Goal: Transaction & Acquisition: Purchase product/service

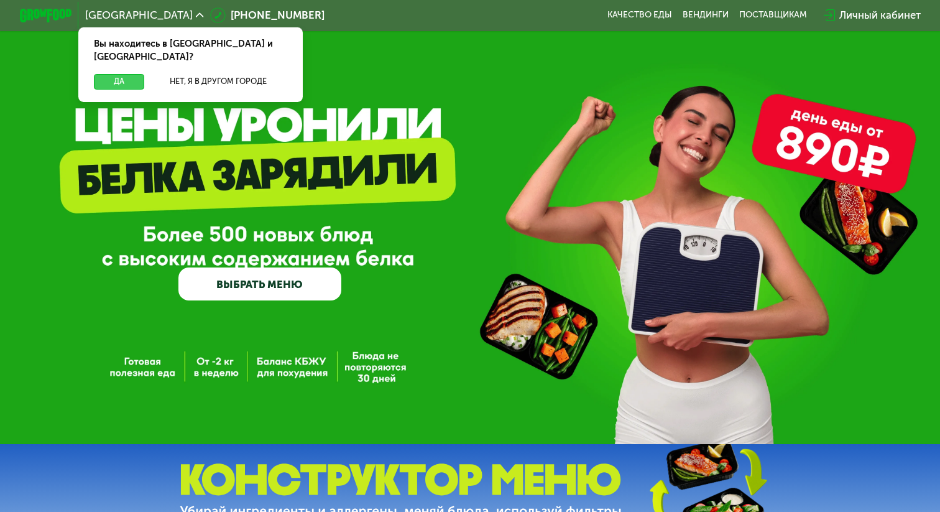
click at [110, 74] on button "Да" at bounding box center [119, 82] width 50 height 16
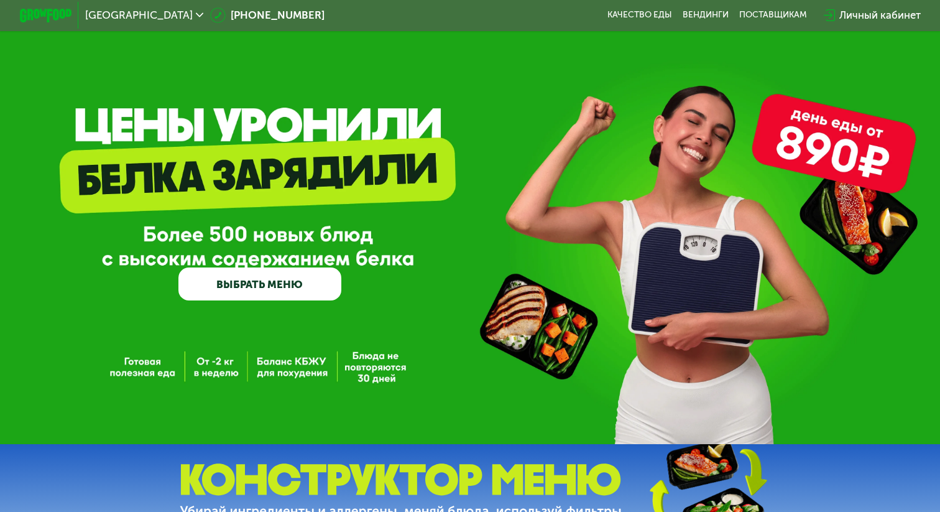
click at [848, 15] on div "Личный кабинет" at bounding box center [879, 15] width 81 height 16
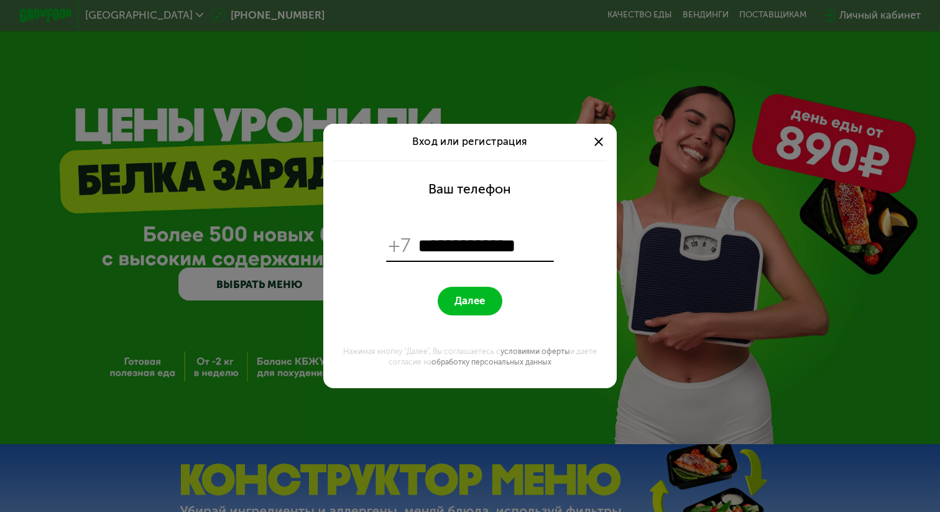
type input "**********"
click at [497, 303] on button "Далее" at bounding box center [470, 301] width 65 height 28
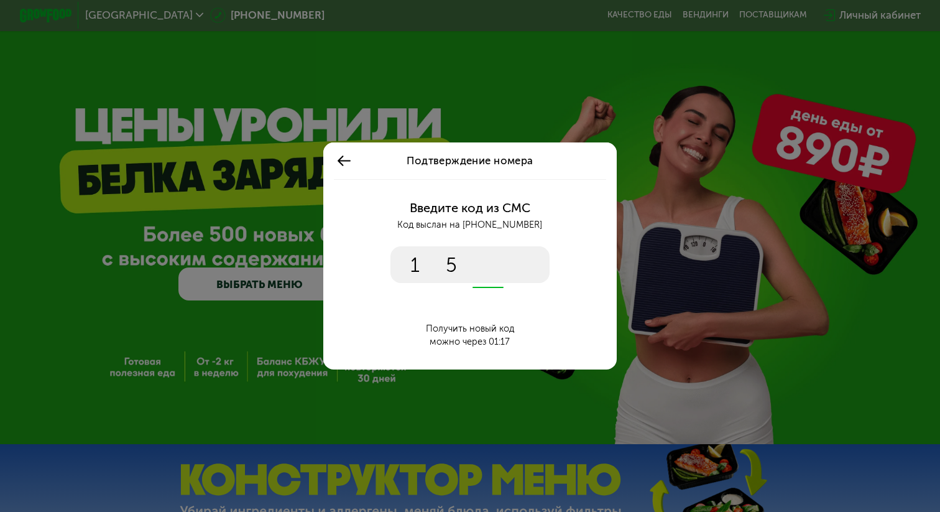
type input "****"
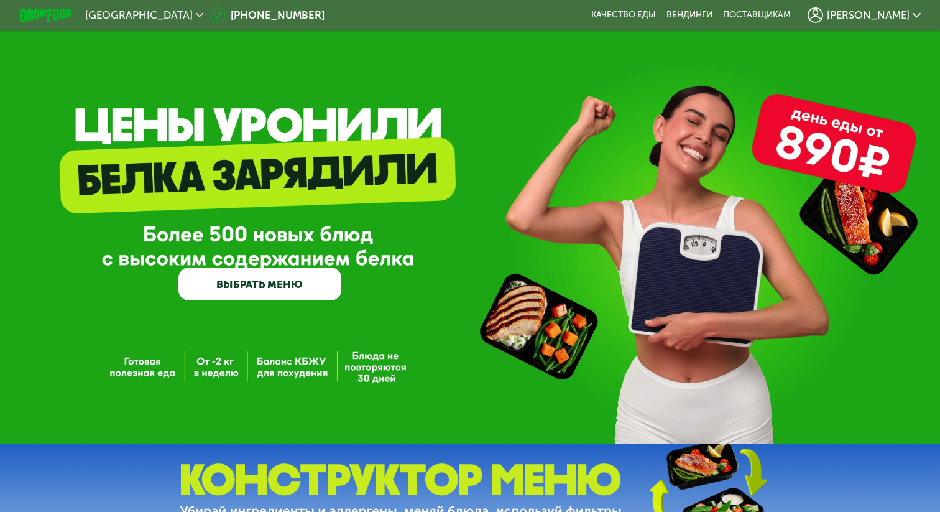
click at [297, 283] on link "ВЫБРАТЬ МЕНЮ" at bounding box center [259, 283] width 162 height 32
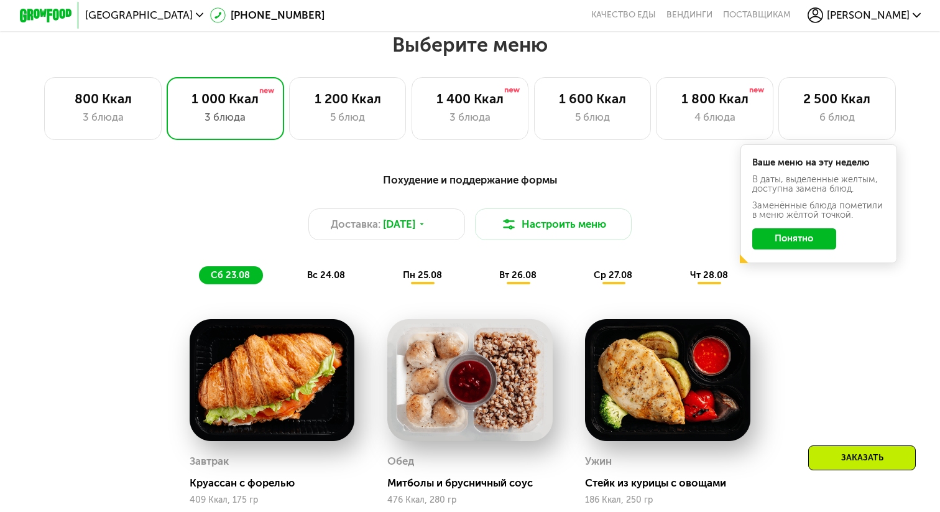
scroll to position [551, 0]
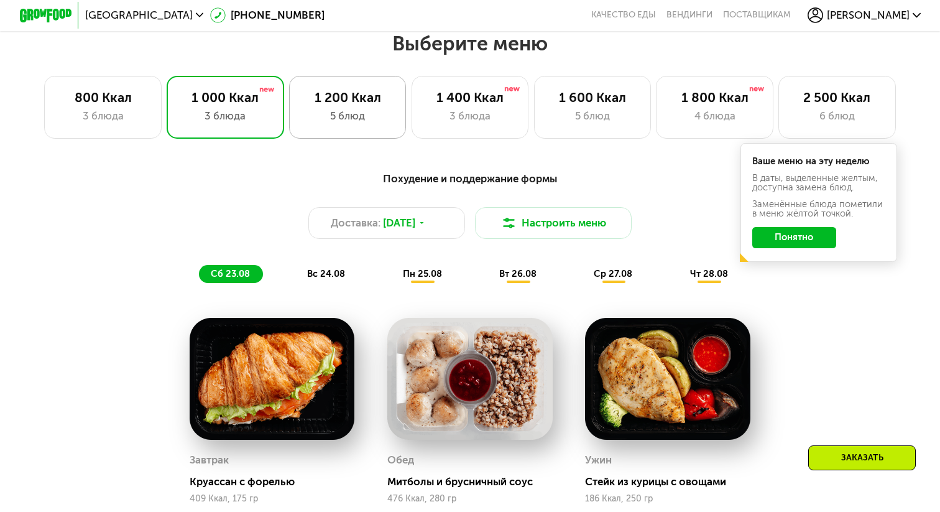
click at [343, 98] on div "1 200 Ккал" at bounding box center [348, 98] width 90 height 16
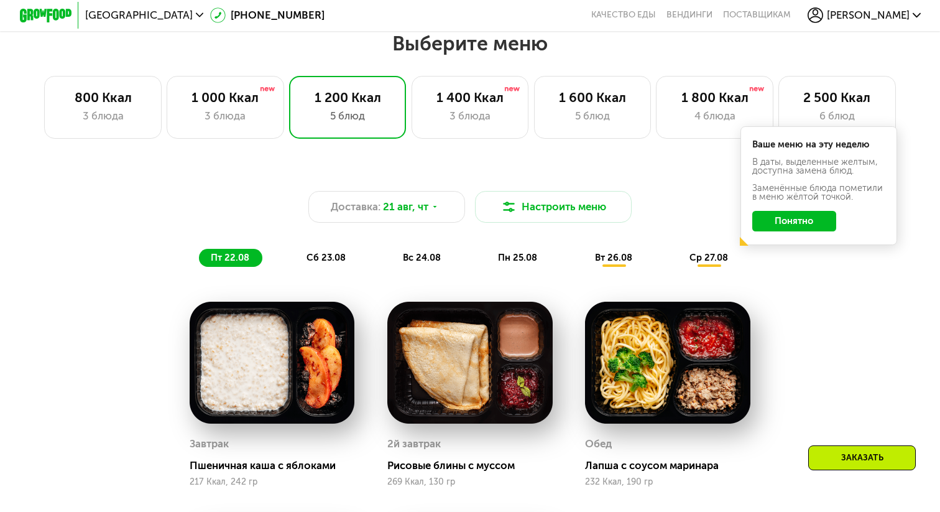
click at [29, 13] on img at bounding box center [46, 16] width 52 height 14
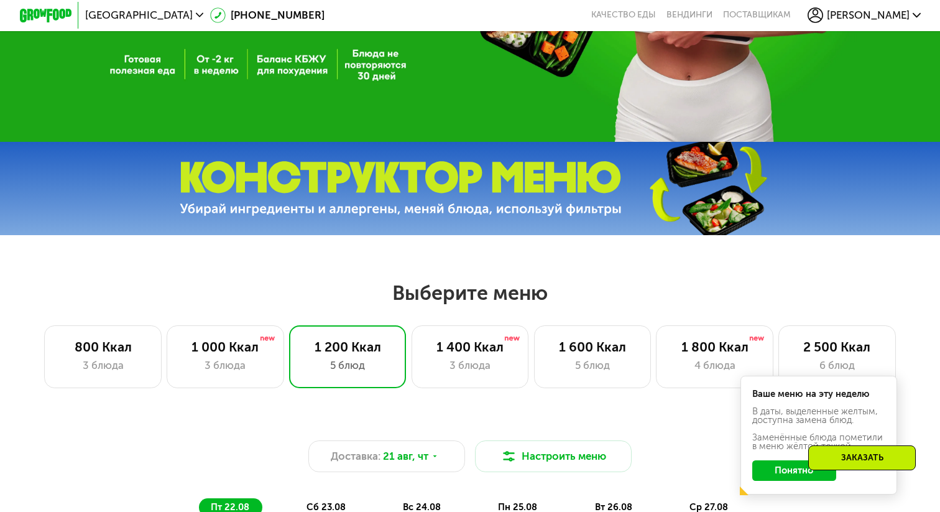
scroll to position [252, 0]
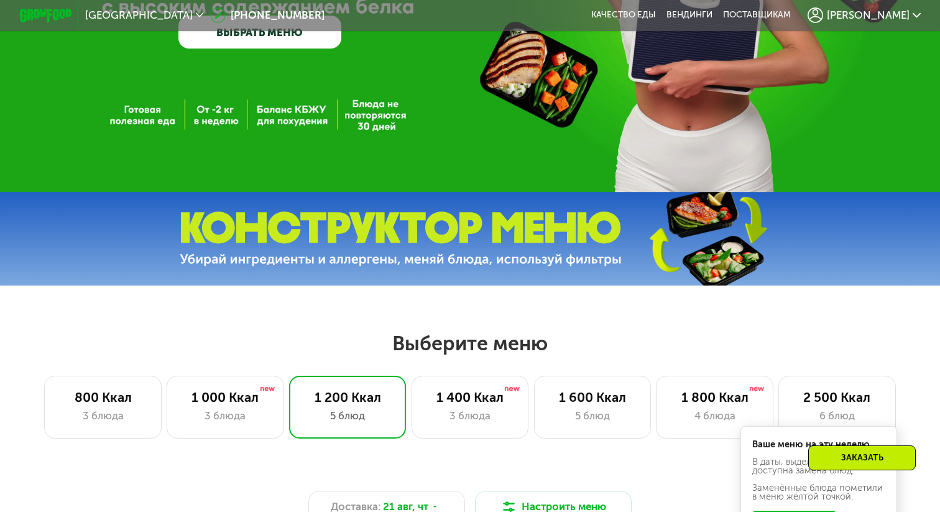
click at [52, 9] on img at bounding box center [46, 16] width 52 height 14
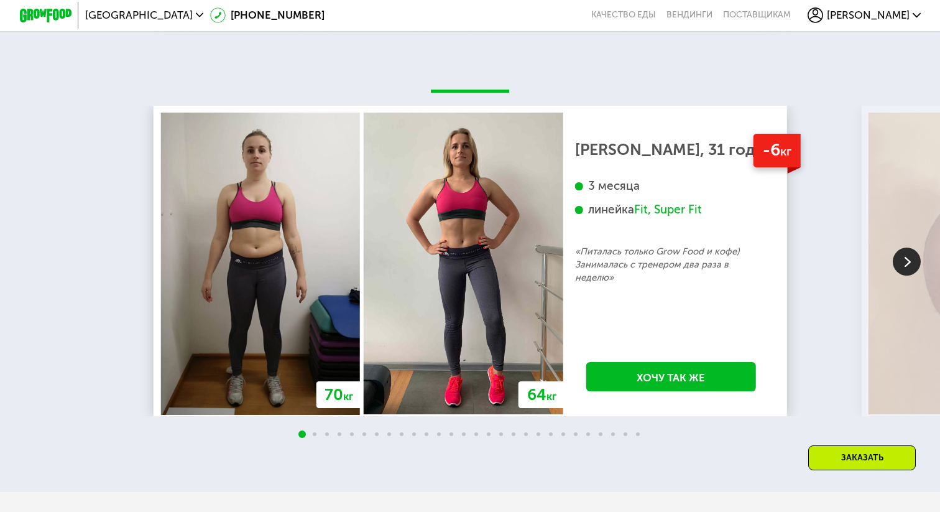
scroll to position [2226, 0]
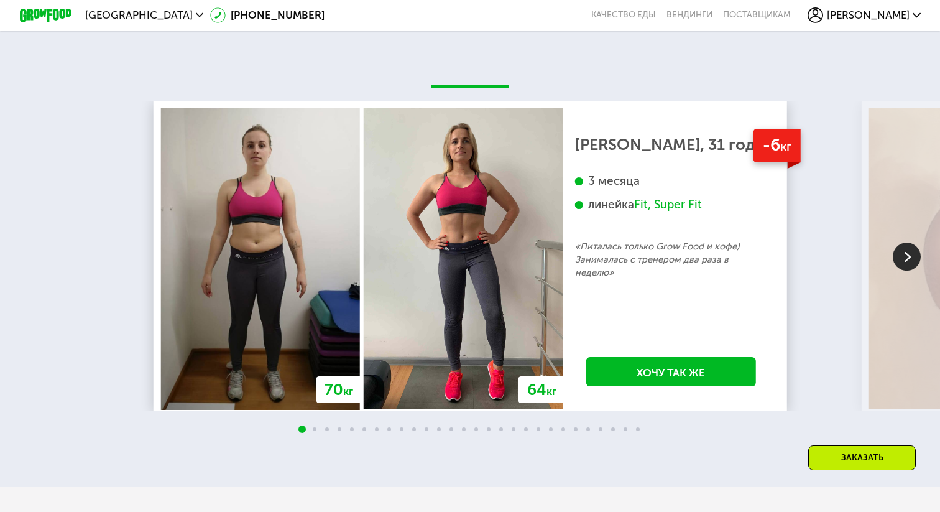
click at [913, 246] on img at bounding box center [907, 256] width 28 height 28
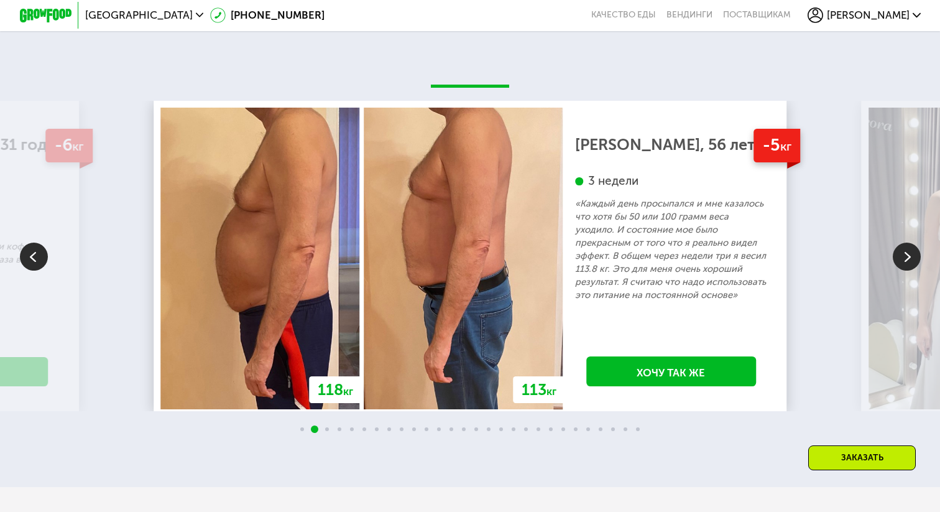
click at [913, 246] on img at bounding box center [907, 256] width 28 height 28
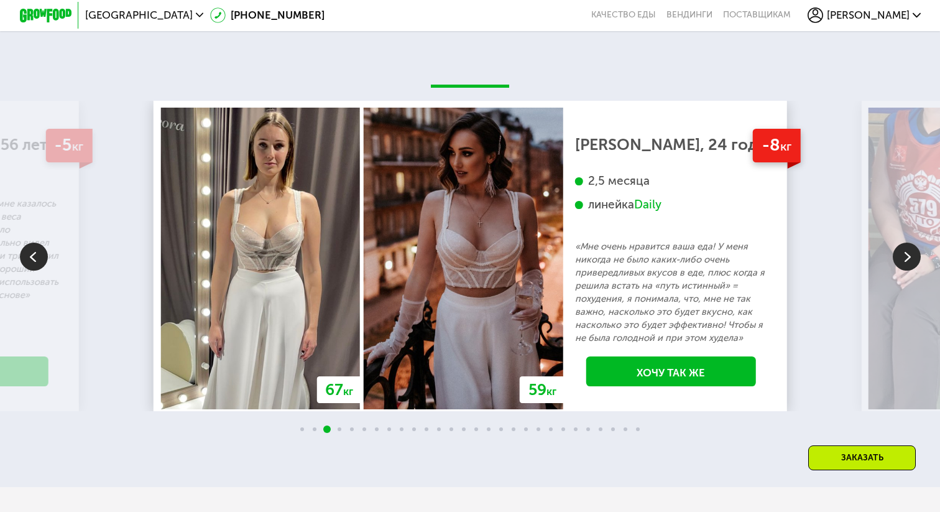
click at [906, 245] on img at bounding box center [907, 256] width 28 height 28
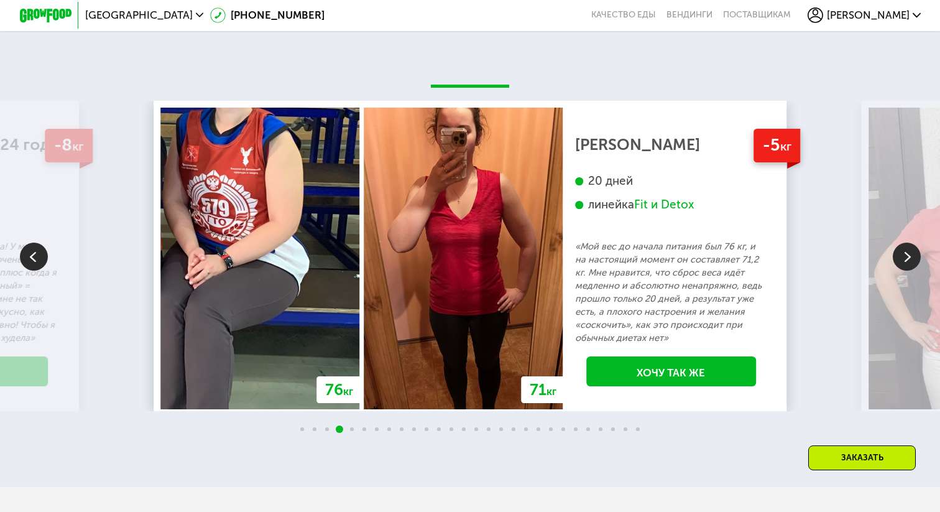
click at [906, 245] on img at bounding box center [907, 256] width 28 height 28
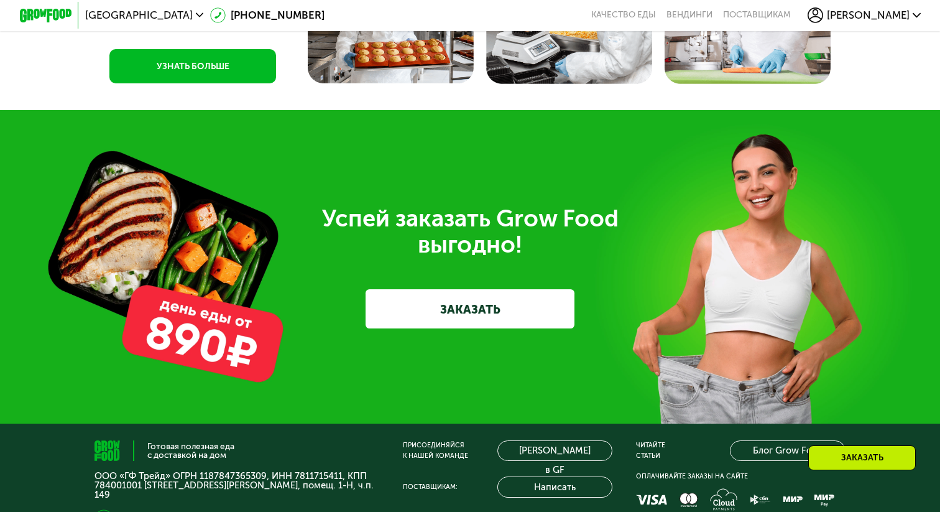
scroll to position [3610, 0]
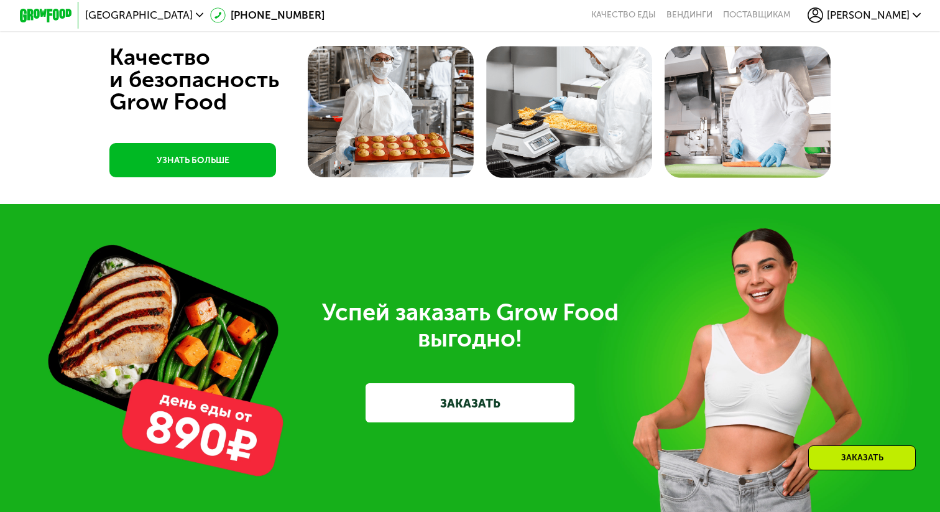
click at [483, 397] on link "ЗАКАЗАТЬ" at bounding box center [470, 402] width 209 height 39
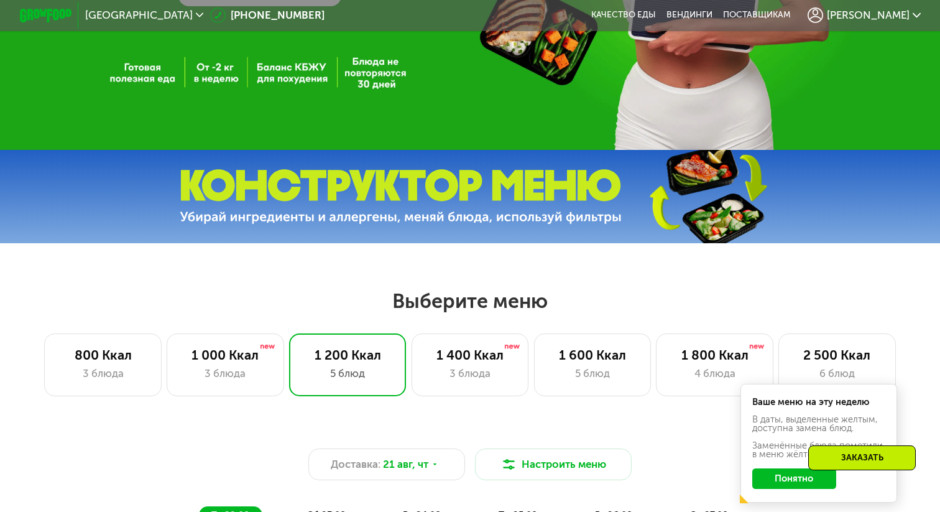
scroll to position [297, 0]
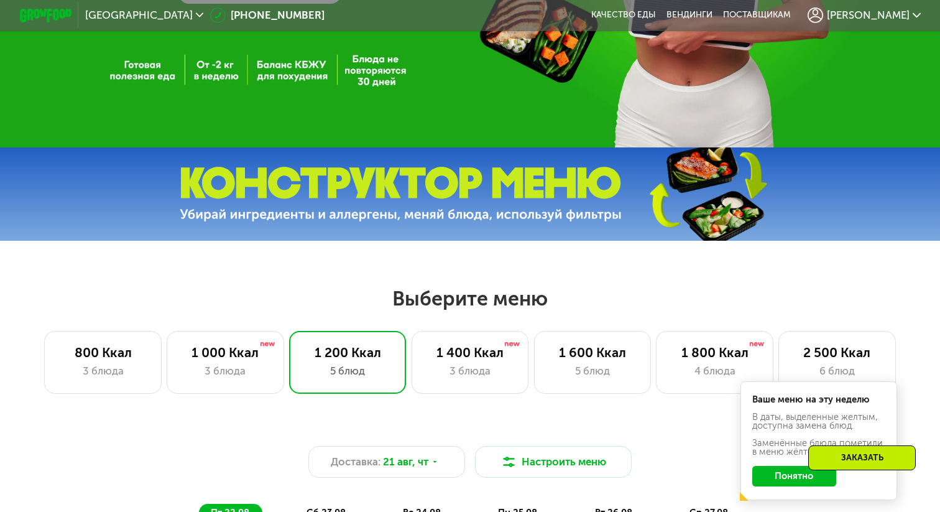
click at [427, 182] on img at bounding box center [401, 194] width 442 height 55
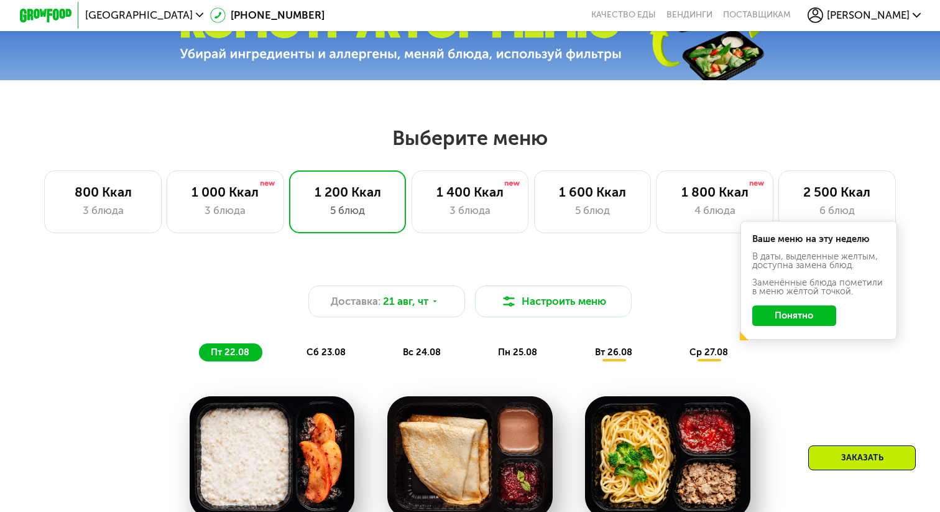
scroll to position [473, 0]
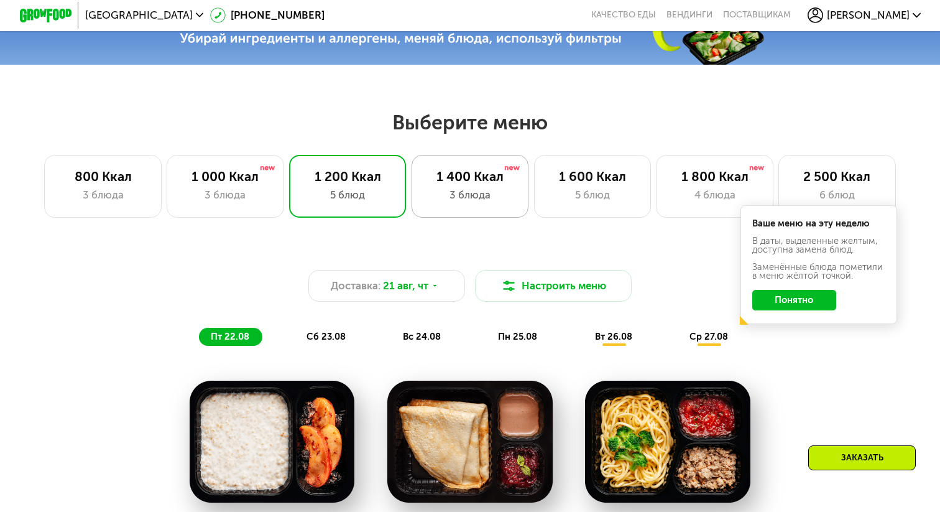
click at [488, 173] on div "1 400 Ккал" at bounding box center [470, 176] width 90 height 16
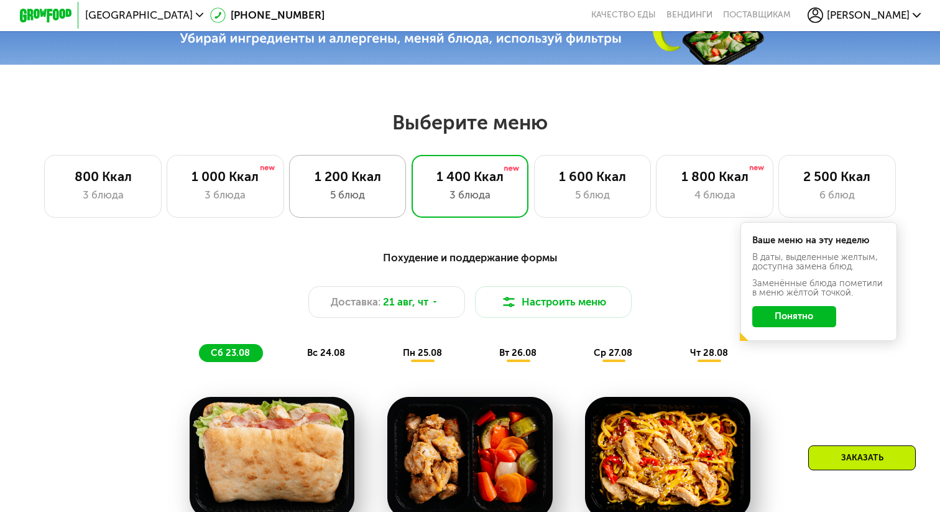
click at [382, 182] on div "1 200 Ккал" at bounding box center [348, 176] width 90 height 16
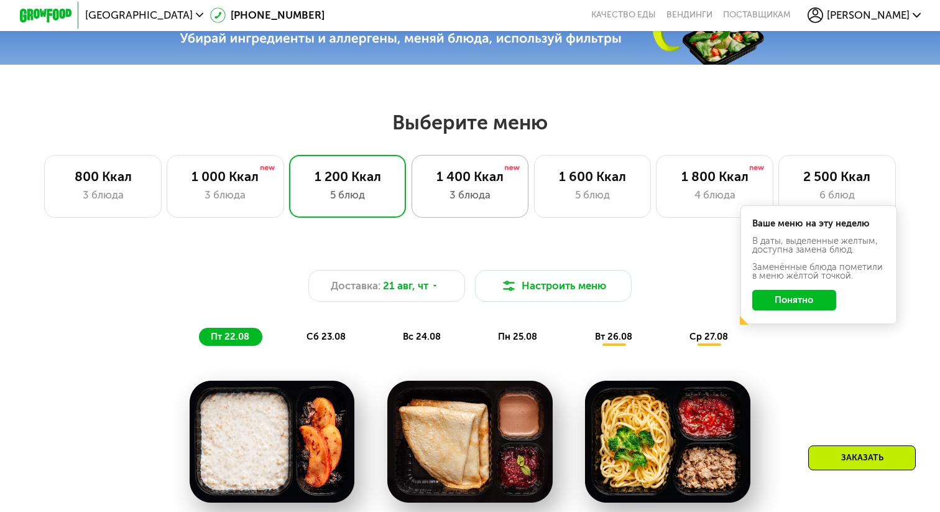
click at [534, 160] on div "1 400 Ккал 3 блюда" at bounding box center [592, 186] width 117 height 63
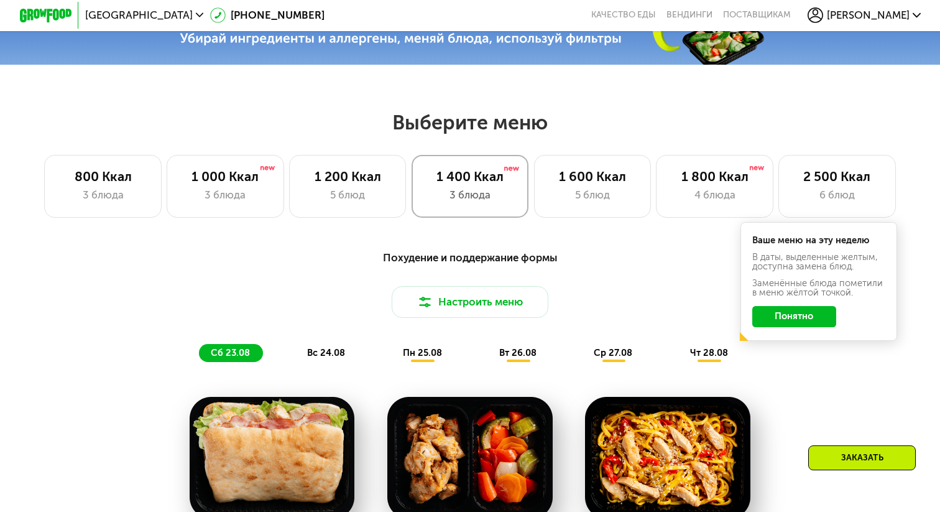
click at [466, 178] on div "1 400 Ккал" at bounding box center [470, 176] width 90 height 16
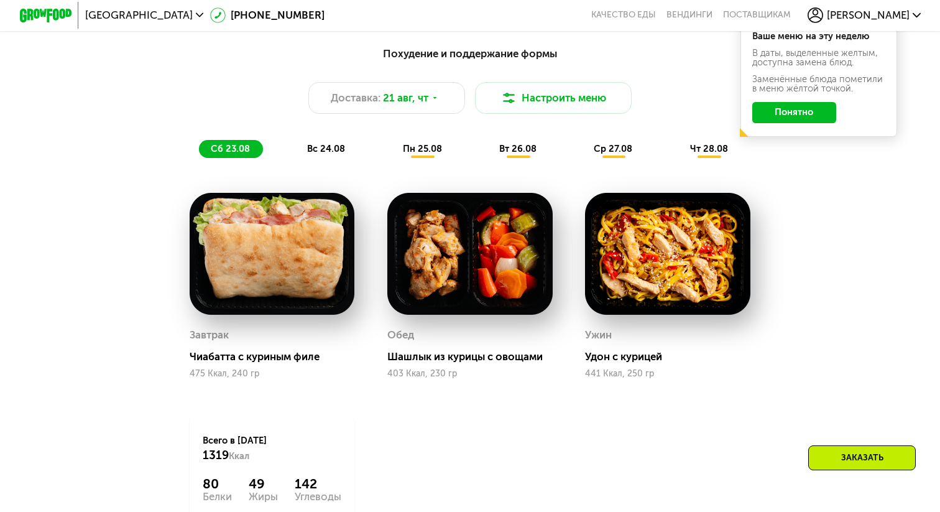
scroll to position [675, 0]
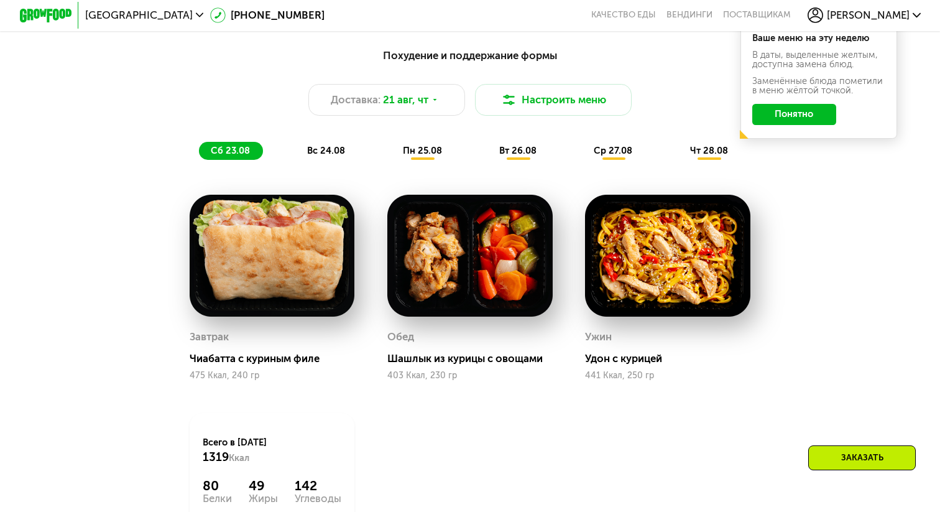
click at [318, 149] on span "вс 24.08" at bounding box center [326, 150] width 38 height 11
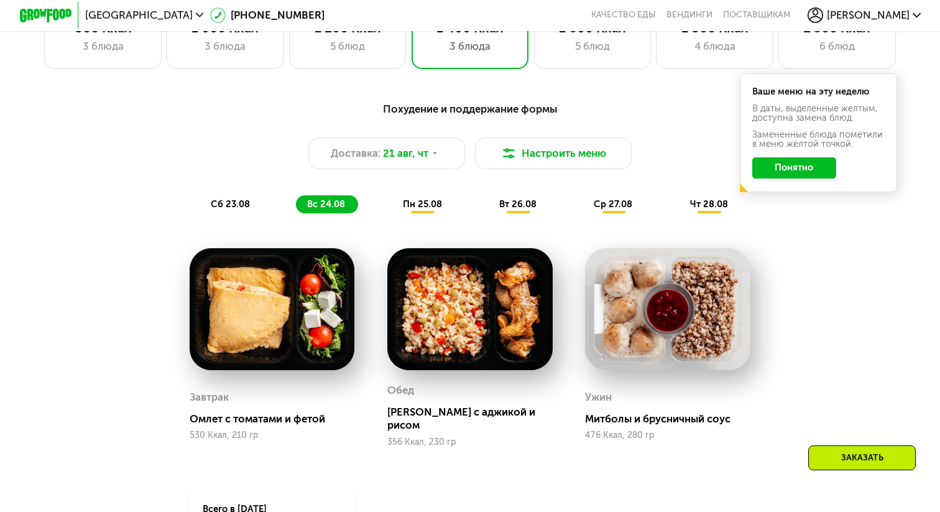
scroll to position [618, 0]
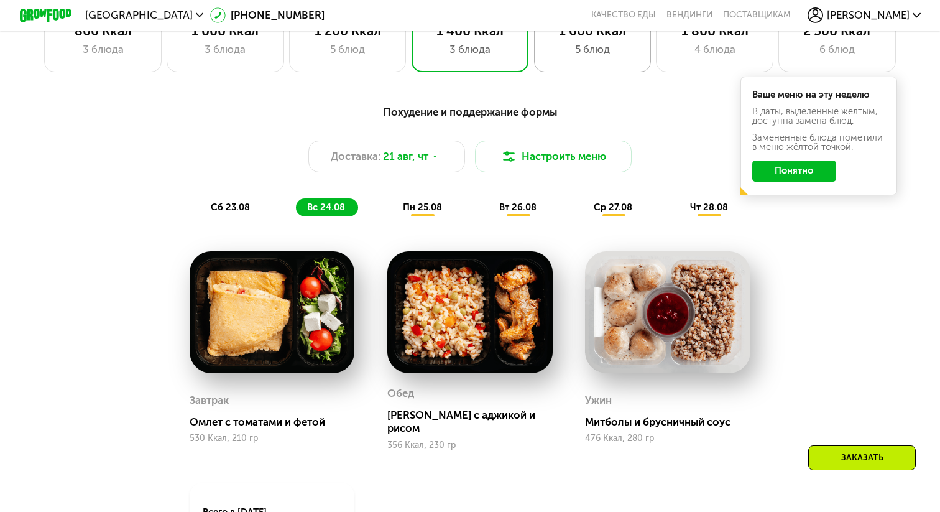
click at [568, 46] on div "5 блюд" at bounding box center [593, 50] width 90 height 16
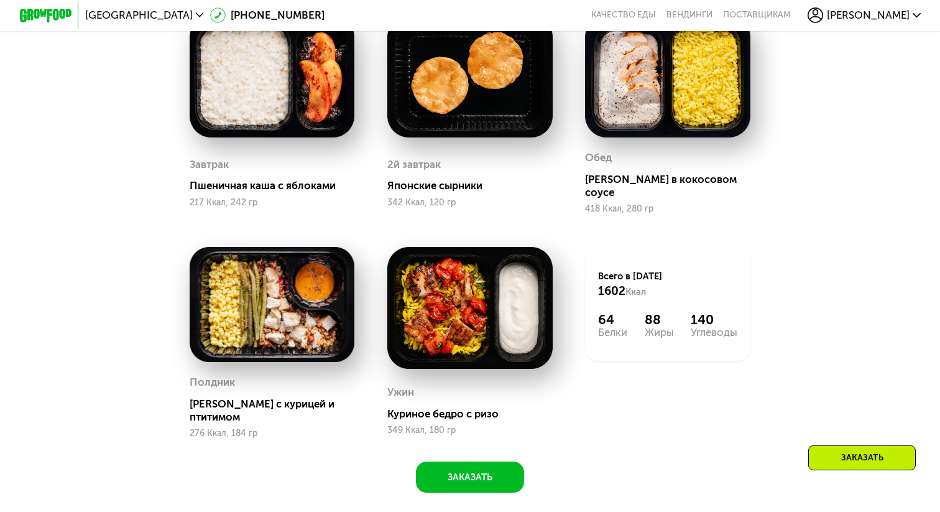
scroll to position [959, 0]
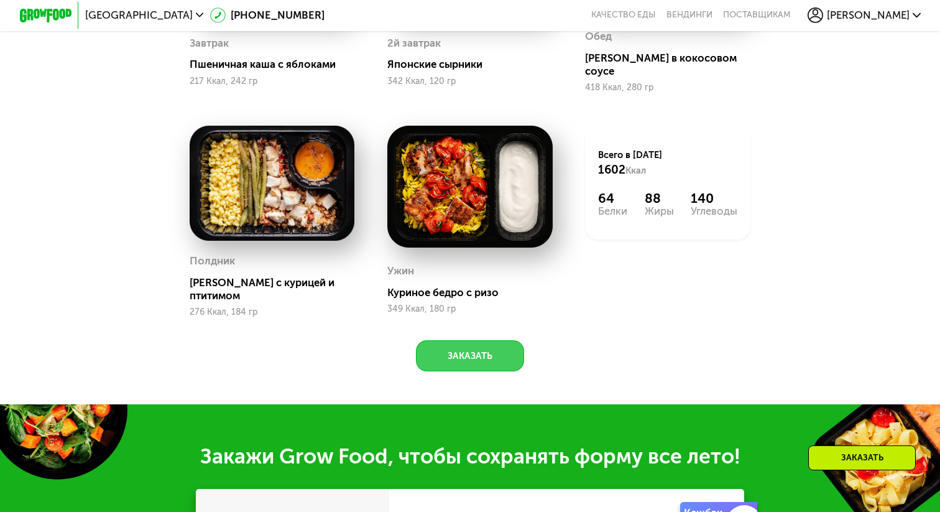
click at [489, 340] on button "Заказать" at bounding box center [470, 355] width 109 height 31
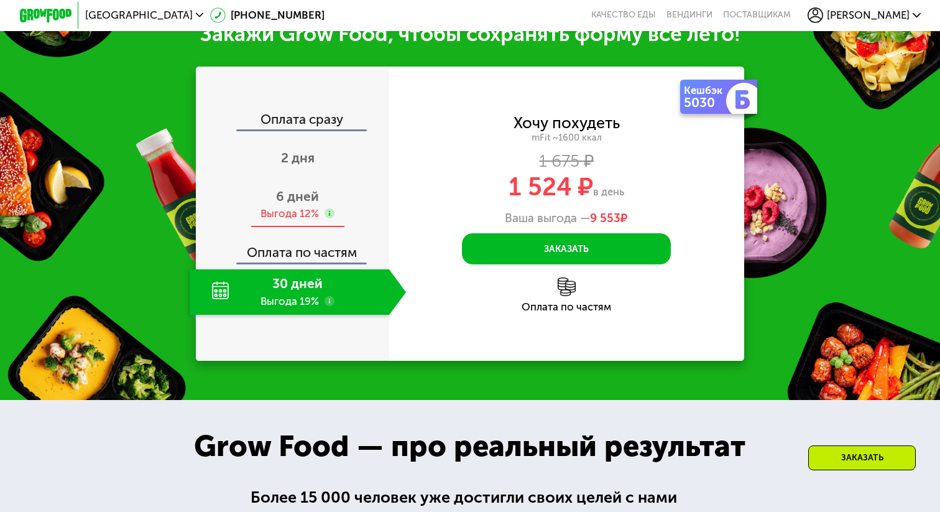
scroll to position [1383, 0]
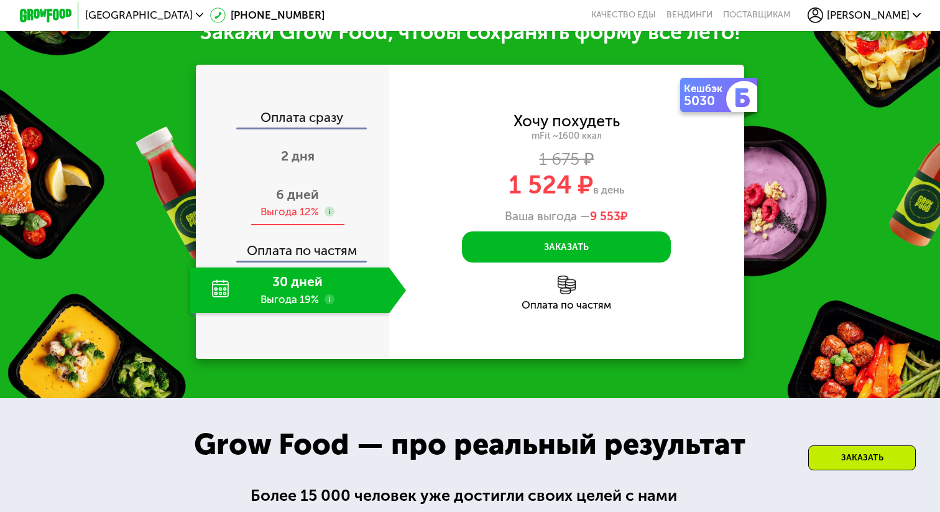
click at [295, 205] on div "Выгода 12%" at bounding box center [290, 212] width 58 height 14
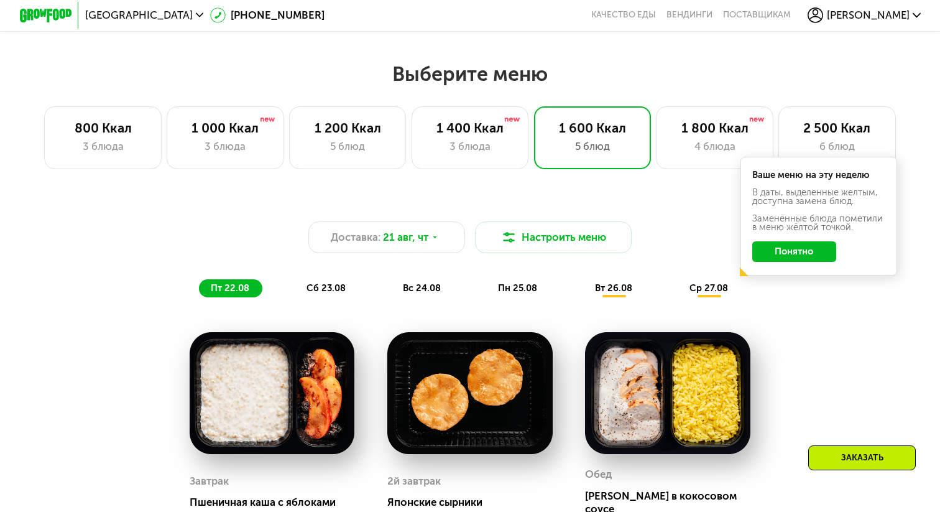
scroll to position [520, 0]
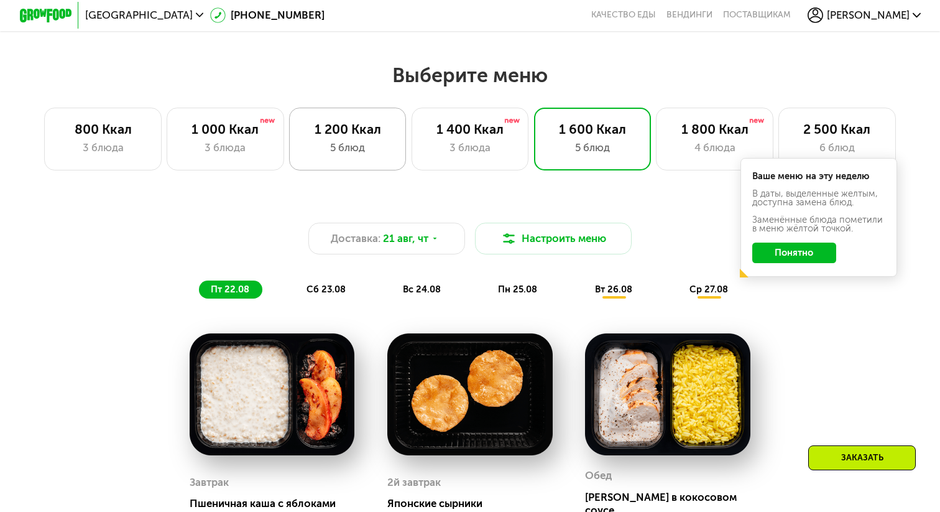
click at [360, 124] on div "1 200 Ккал" at bounding box center [348, 129] width 90 height 16
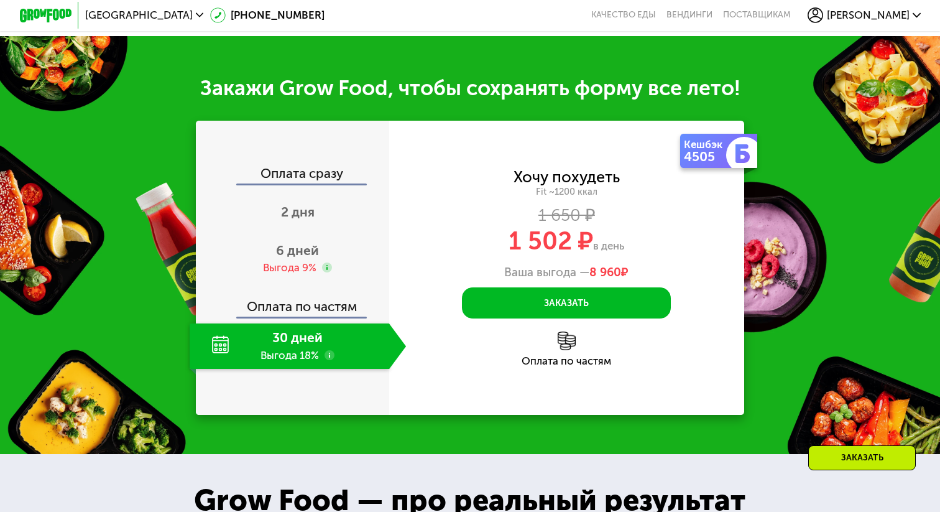
scroll to position [1319, 0]
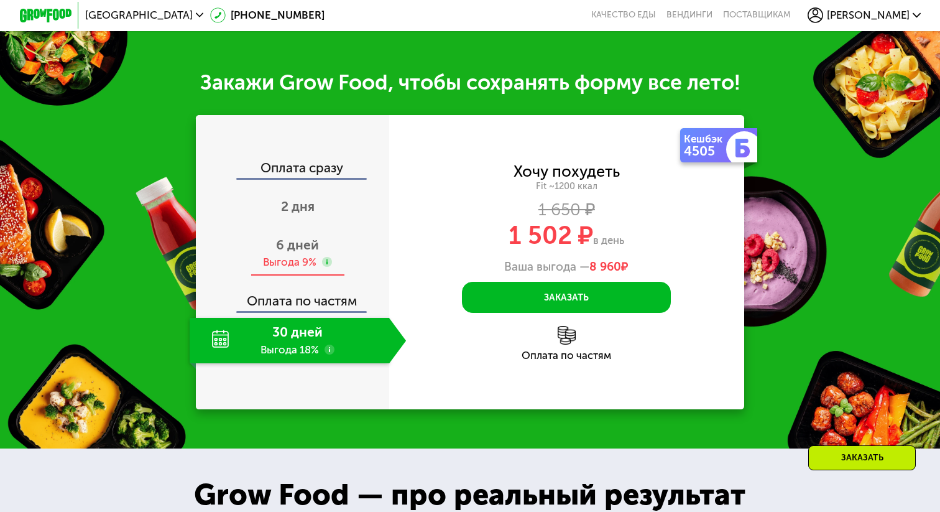
click at [294, 256] on div "Выгода 9%" at bounding box center [289, 262] width 53 height 14
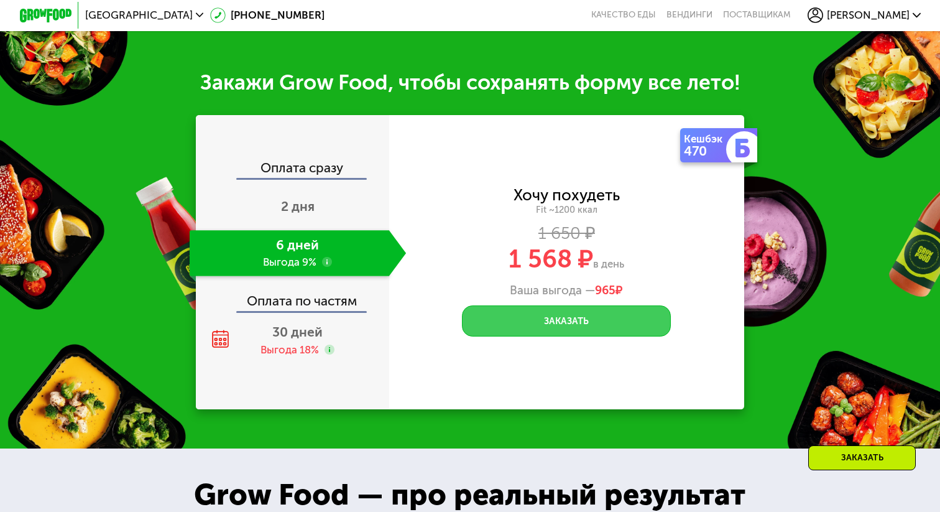
click at [519, 313] on button "Заказать" at bounding box center [566, 320] width 209 height 31
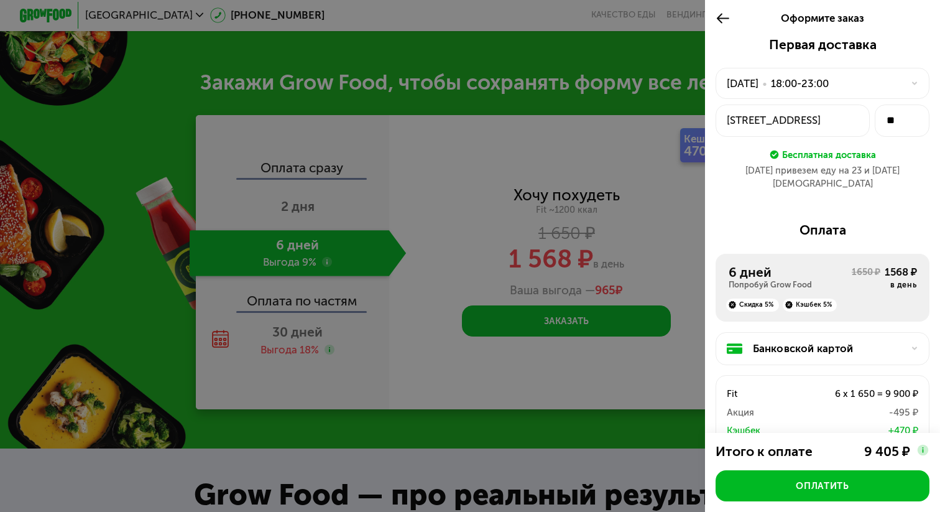
click at [785, 118] on div "[STREET_ADDRESS]" at bounding box center [793, 121] width 132 height 16
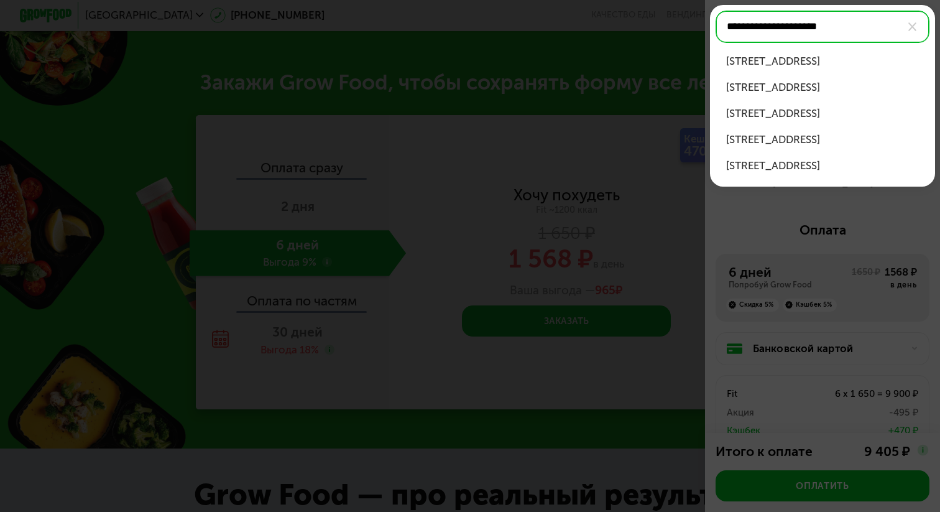
click at [813, 60] on div "[STREET_ADDRESS]" at bounding box center [822, 61] width 193 height 16
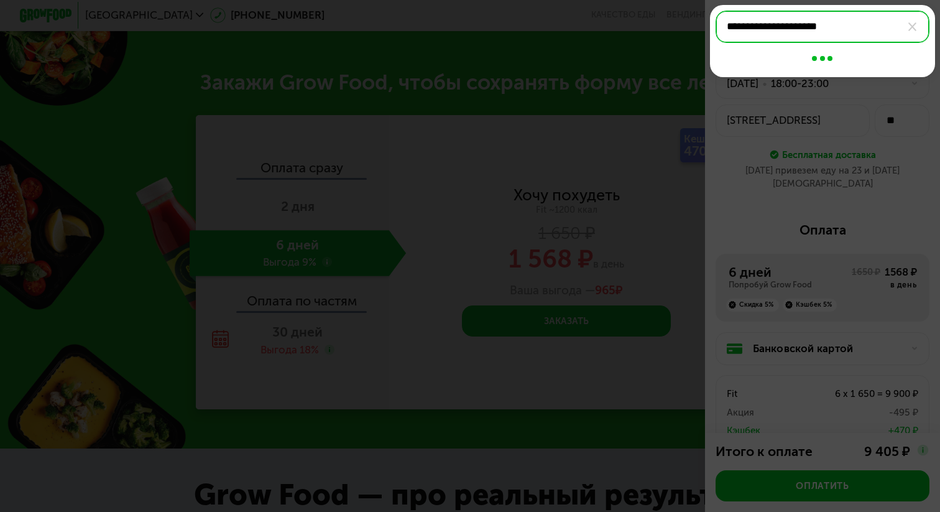
type input "**********"
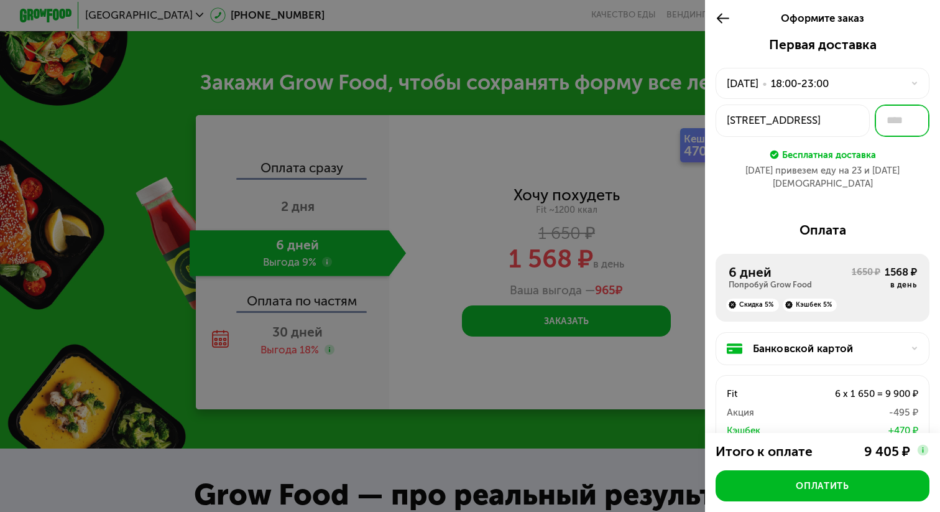
click at [901, 111] on input "text" at bounding box center [902, 120] width 55 height 32
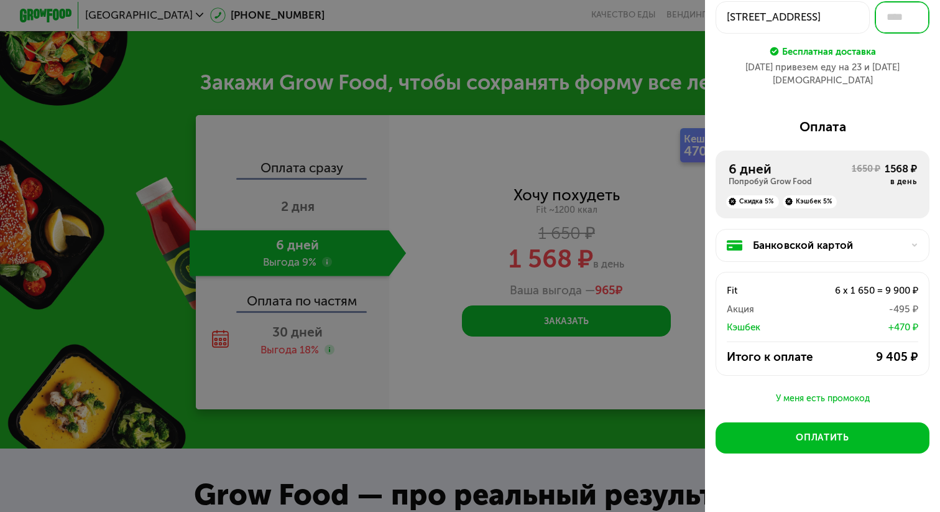
scroll to position [108, 0]
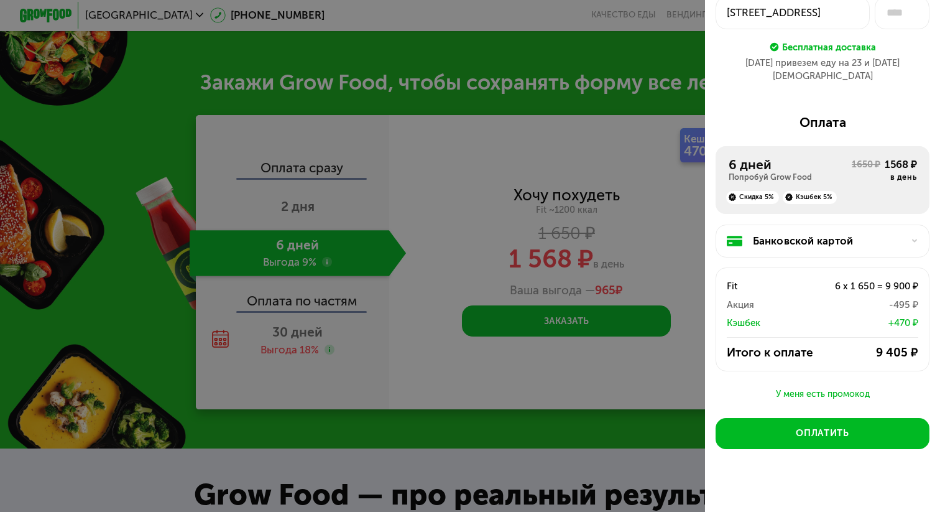
click at [769, 191] on div "Скидка 5%" at bounding box center [752, 197] width 53 height 13
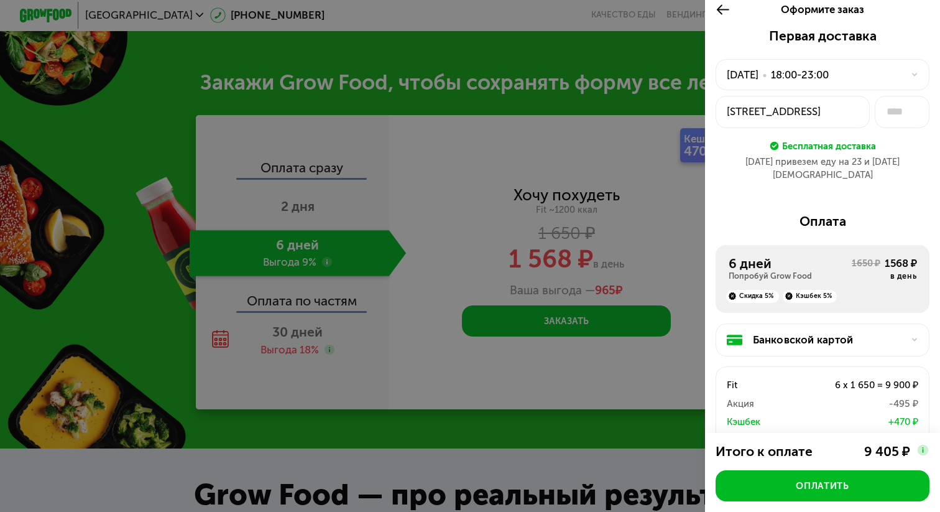
scroll to position [0, 0]
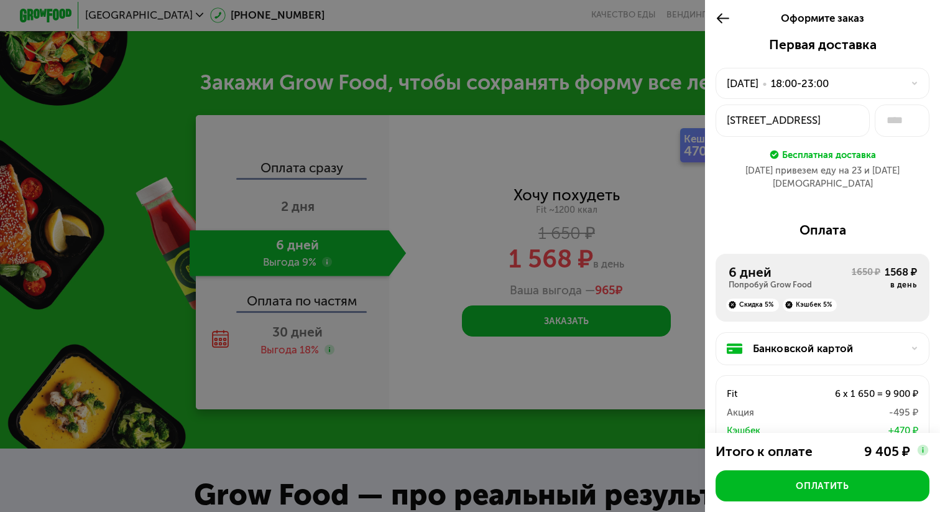
click at [759, 78] on div "[DATE]" at bounding box center [743, 84] width 32 height 16
